Goal: Task Accomplishment & Management: Manage account settings

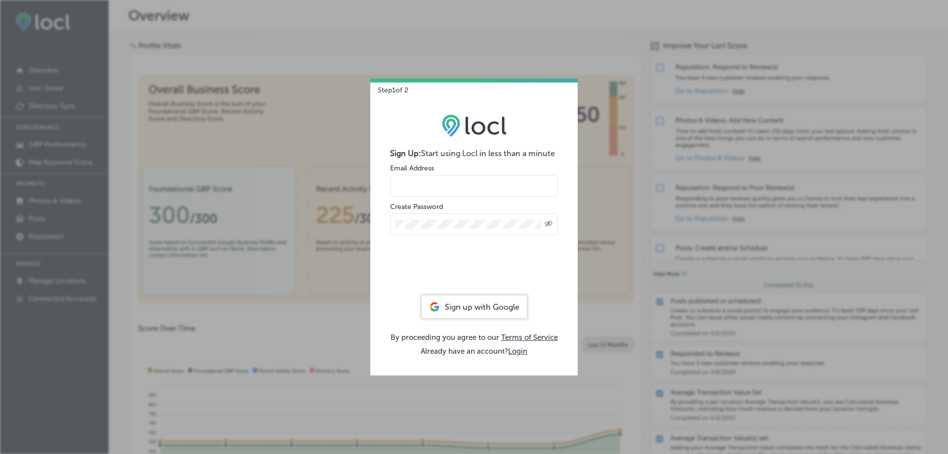
click at [427, 183] on input "email" at bounding box center [474, 186] width 168 height 22
type input "liz@jemdev.com"
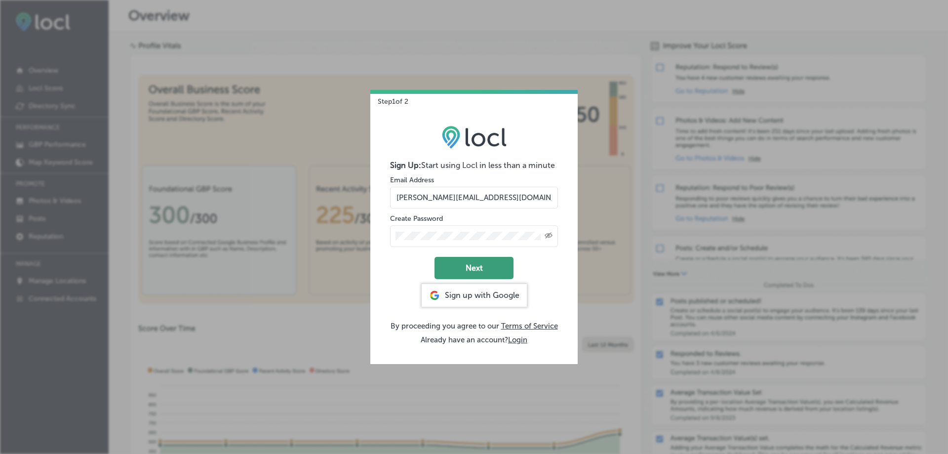
click at [468, 265] on button "Next" at bounding box center [474, 268] width 79 height 22
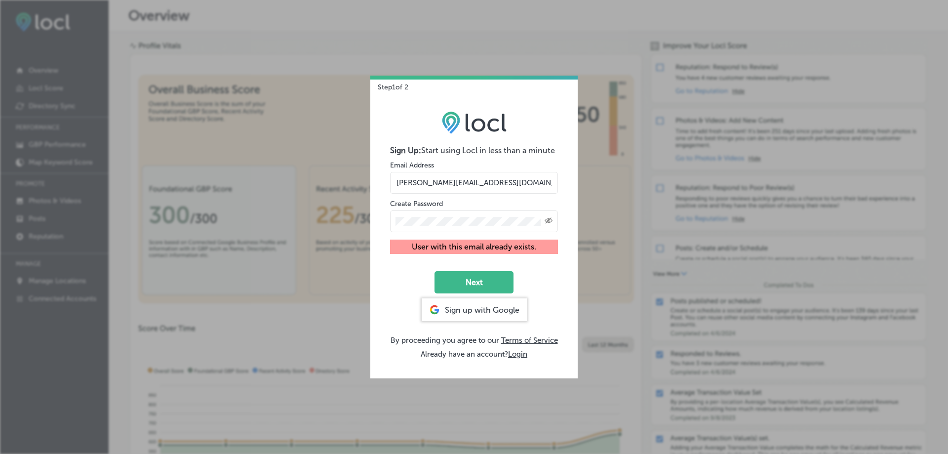
click at [384, 221] on div "Sign Up: Start using Locl in less than a minute Email Address liz@jemdev.com Cr…" at bounding box center [473, 234] width 207 height 287
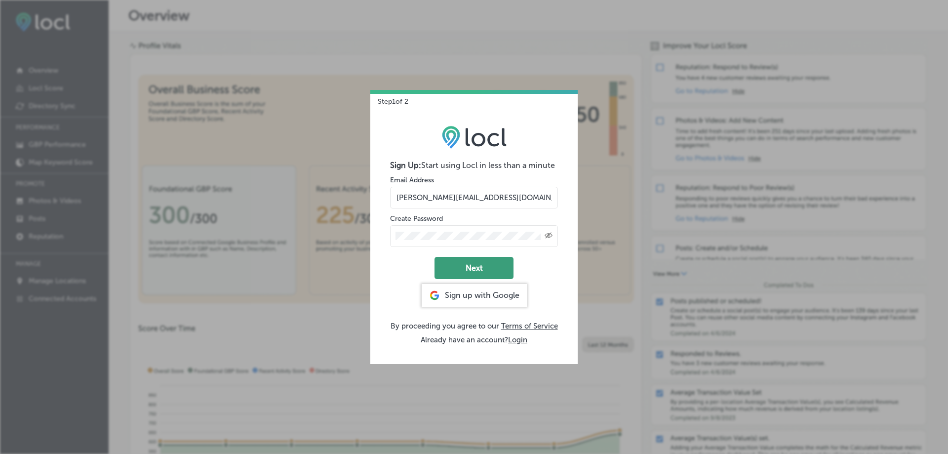
click at [489, 267] on button "Next" at bounding box center [474, 268] width 79 height 22
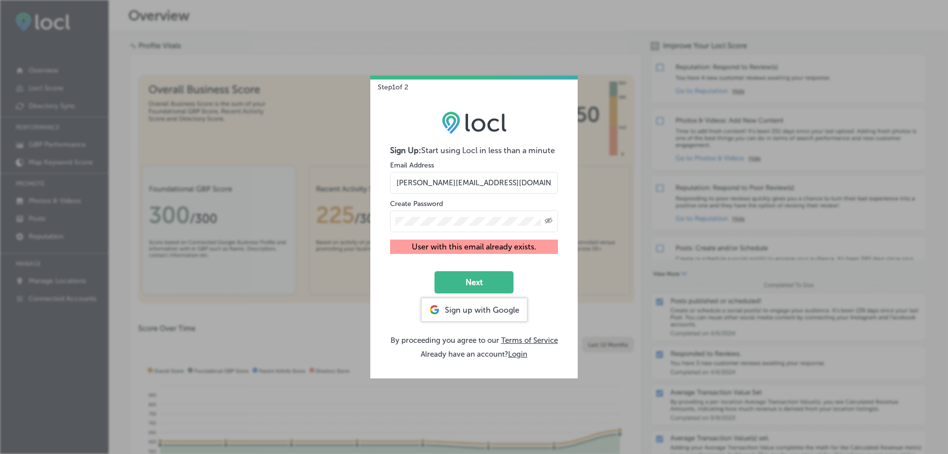
click at [549, 219] on icon "Created with Sketch." at bounding box center [549, 220] width 8 height 6
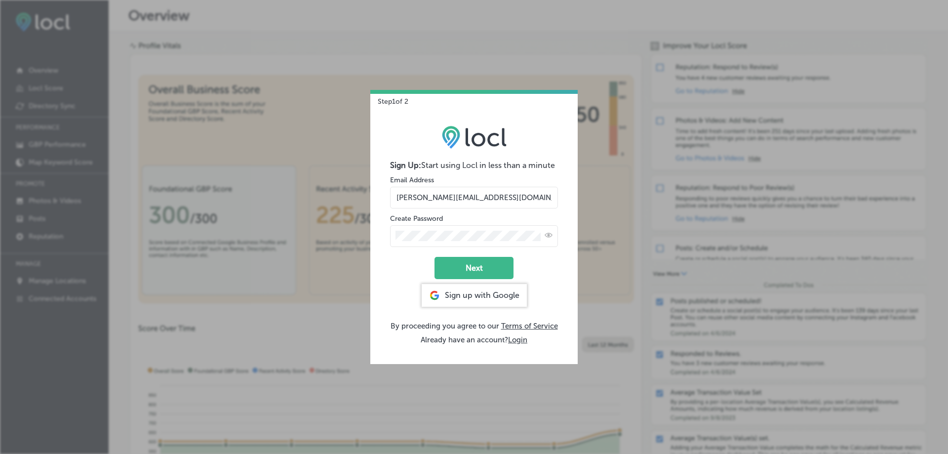
click at [498, 256] on form "Sign Up: Start using Locl in less than a minute Email Address liz@jemdev.com Cr…" at bounding box center [474, 219] width 168 height 119
click at [494, 265] on button "Next" at bounding box center [474, 268] width 79 height 22
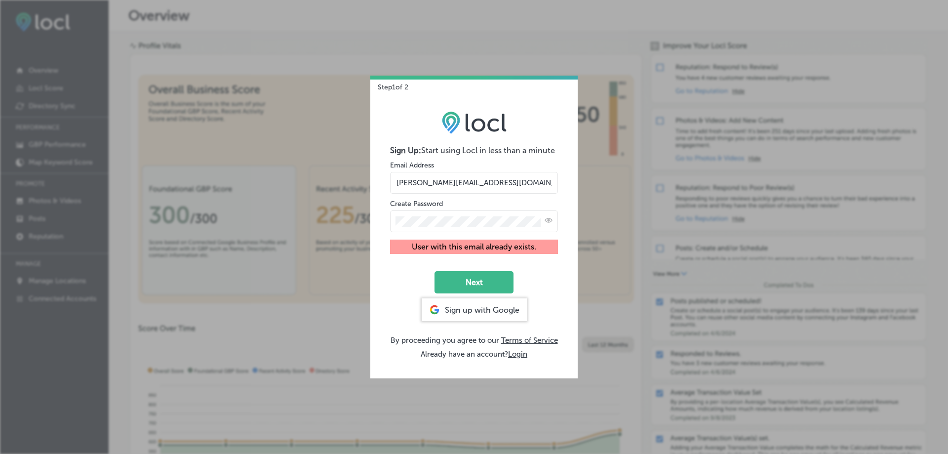
click at [329, 206] on div "Step 1 of 2 Sign Up: Start using Locl in less than a minute Email Address liz@j…" at bounding box center [474, 227] width 948 height 454
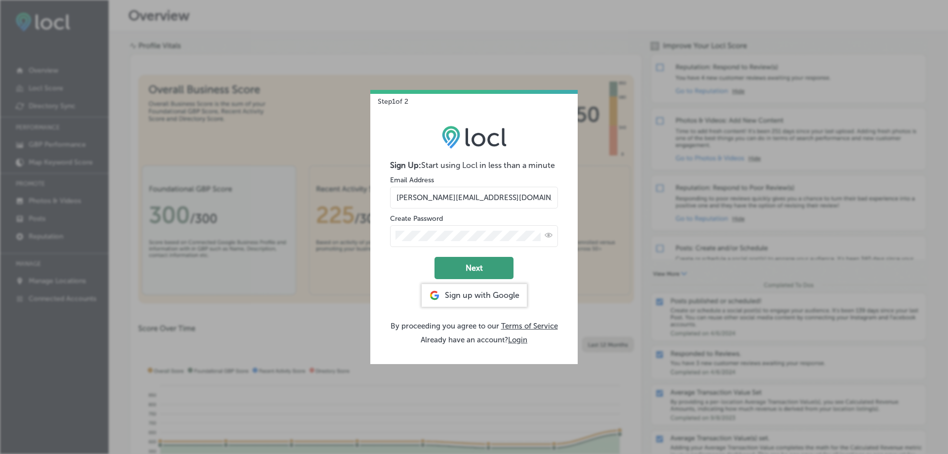
click at [479, 271] on button "Next" at bounding box center [474, 268] width 79 height 22
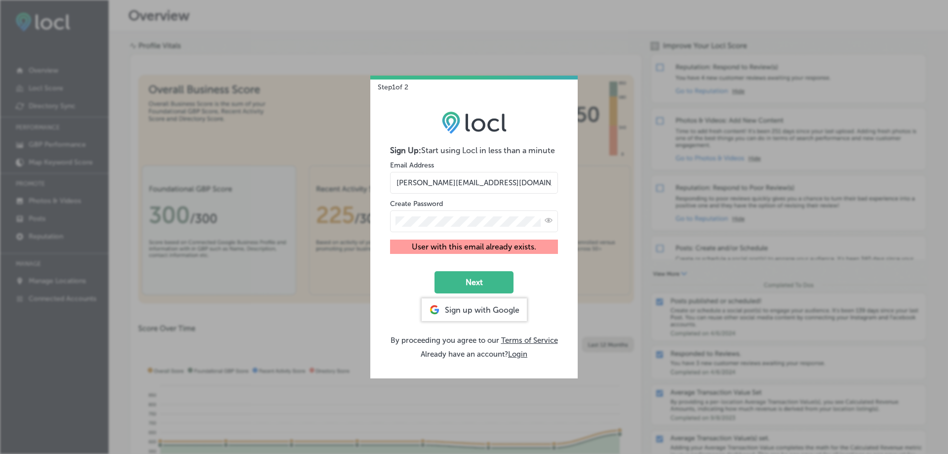
click at [602, 100] on div "Step 1 of 2 Sign Up: Start using Locl in less than a minute Email Address liz@j…" at bounding box center [474, 227] width 948 height 454
click at [516, 350] on button "Login" at bounding box center [517, 354] width 19 height 9
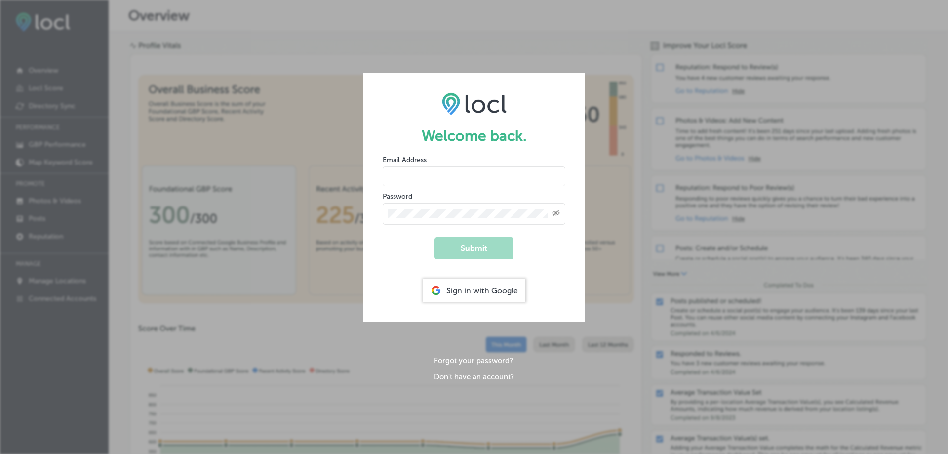
click at [468, 283] on div "Sign in with Google" at bounding box center [474, 290] width 102 height 23
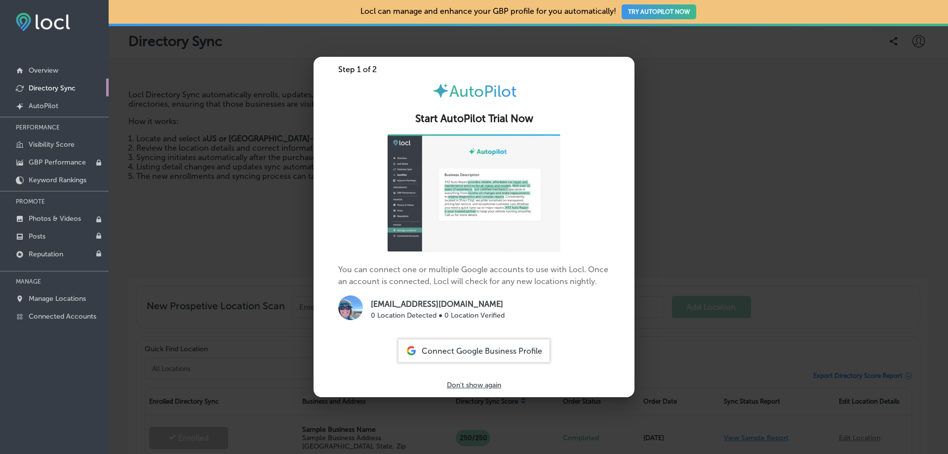
click at [482, 351] on span "Connect Google Business Profile" at bounding box center [482, 350] width 120 height 9
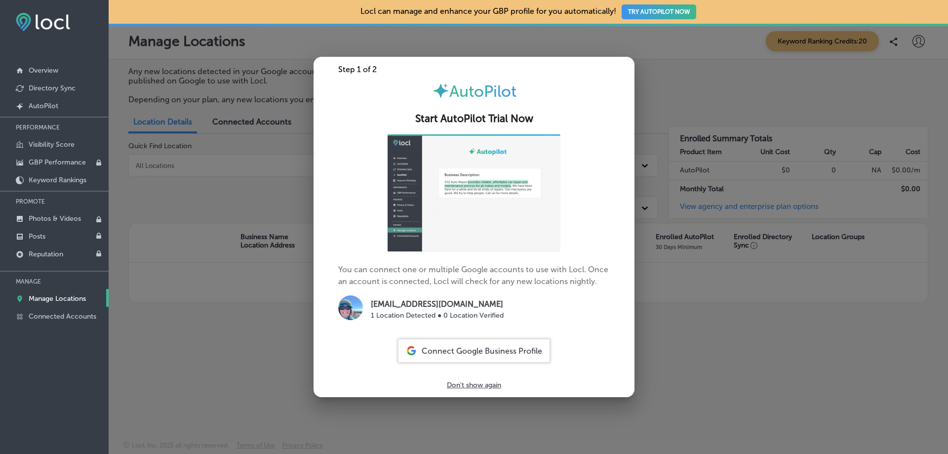
click at [480, 381] on p "Don't show again" at bounding box center [474, 385] width 54 height 8
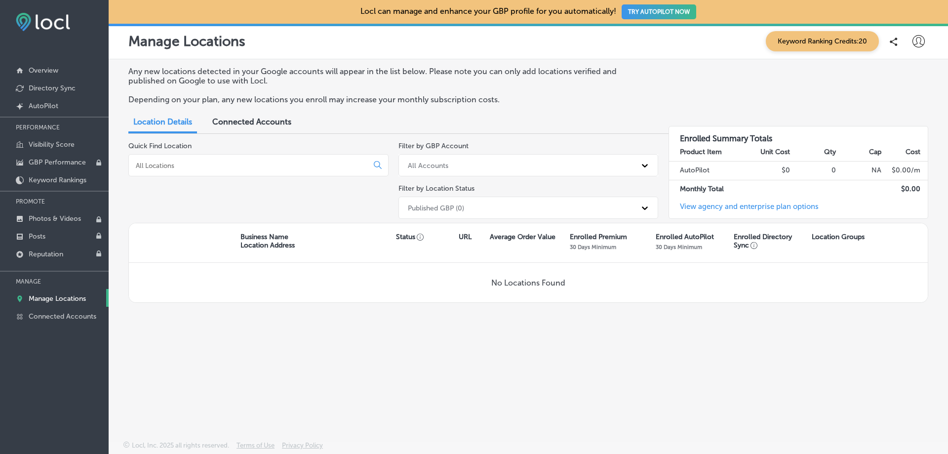
click at [189, 163] on input at bounding box center [250, 165] width 231 height 9
type input "The Tower office"
click at [255, 120] on span "Connected Accounts" at bounding box center [251, 121] width 79 height 9
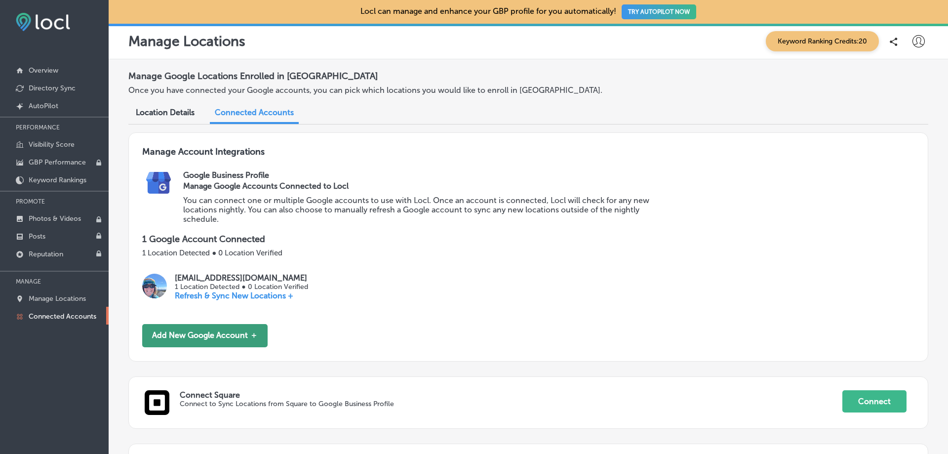
click at [206, 333] on button "Add New Google Account ＋" at bounding box center [204, 335] width 125 height 23
